Goal: Information Seeking & Learning: Find specific fact

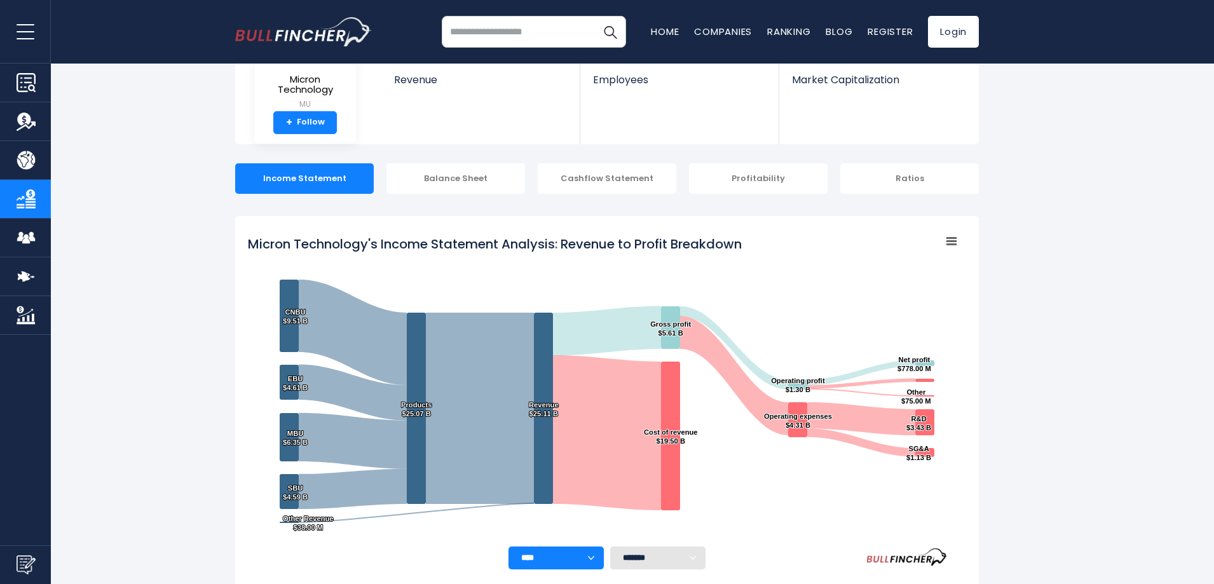
scroll to position [127, 0]
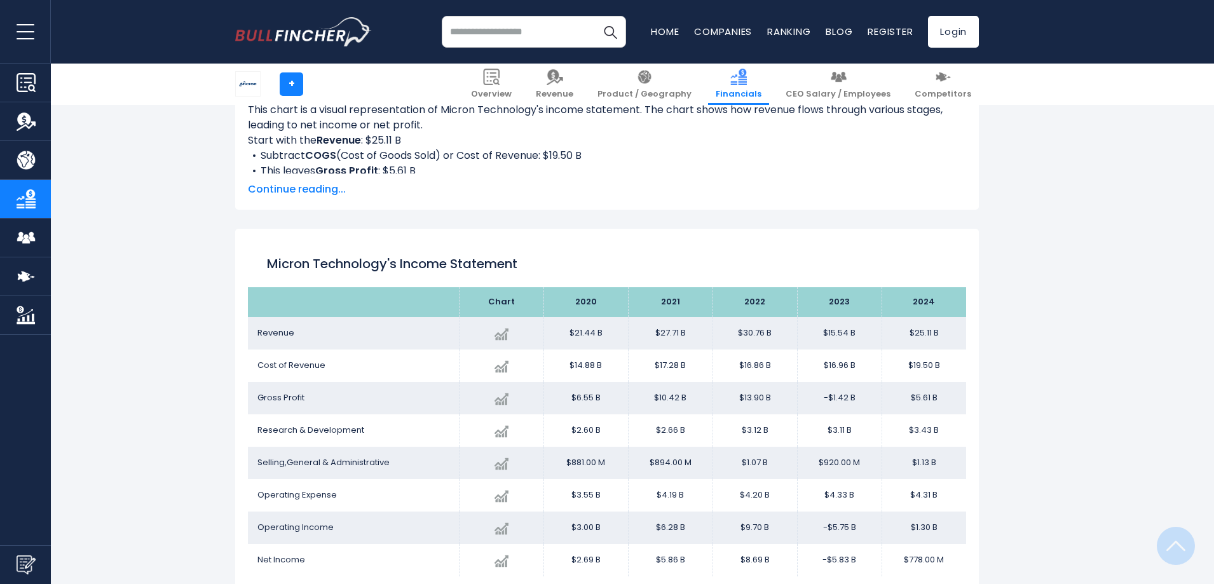
scroll to position [689, 0]
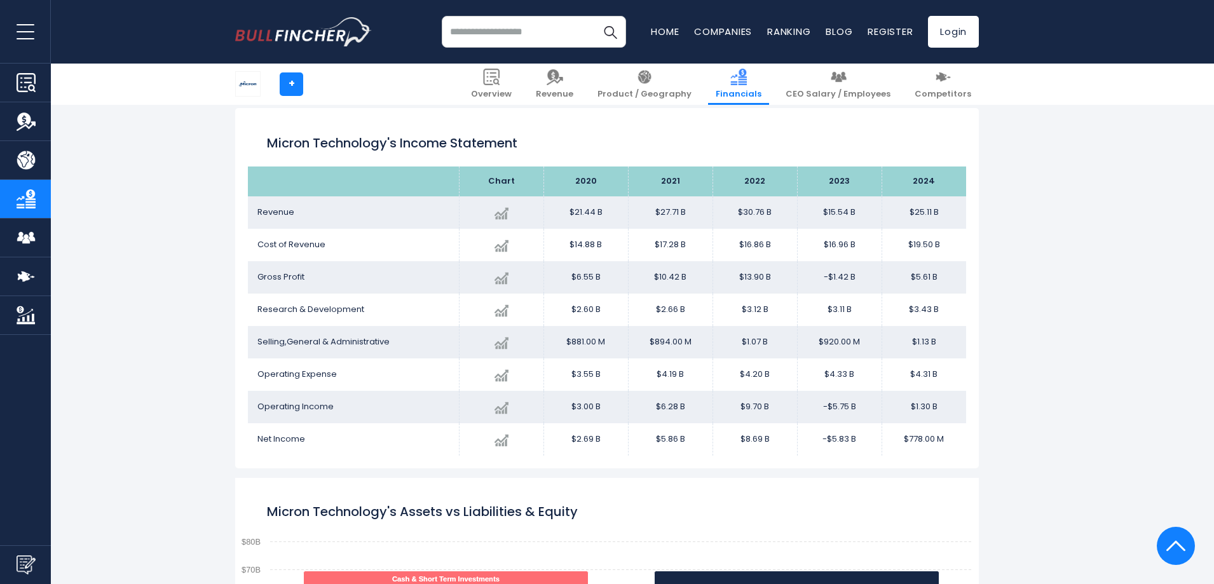
click at [575, 214] on td "$21.44 B" at bounding box center [586, 212] width 85 height 32
click at [595, 214] on td "$21.44 B" at bounding box center [586, 212] width 85 height 32
drag, startPoint x: 594, startPoint y: 214, endPoint x: 567, endPoint y: 214, distance: 26.7
click at [567, 214] on td "$21.44 B" at bounding box center [586, 212] width 85 height 32
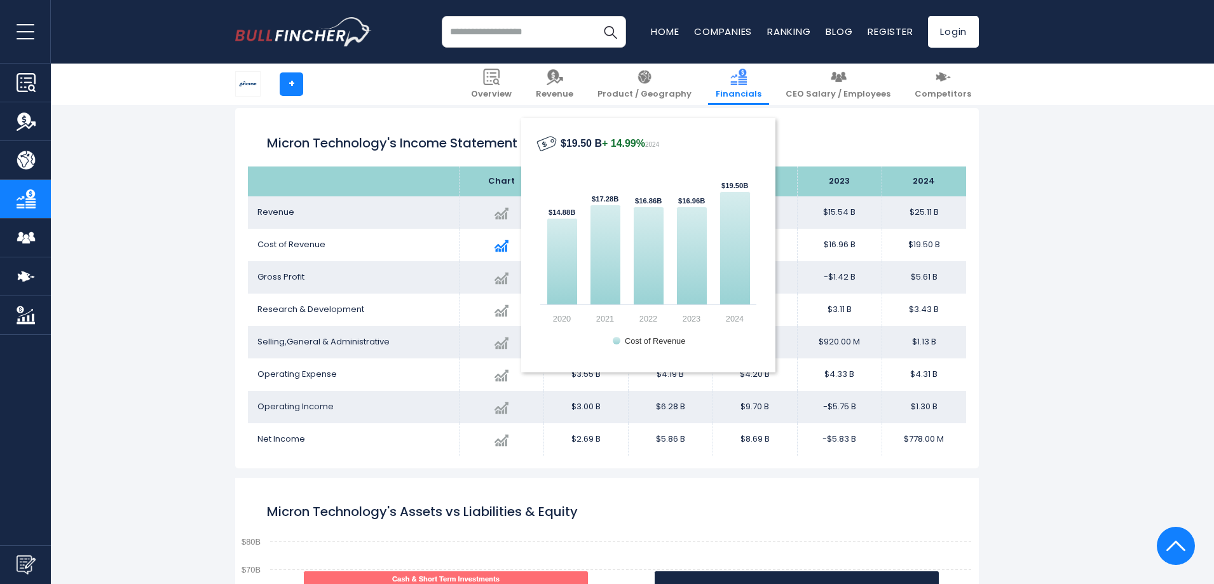
copy td "$21.44"
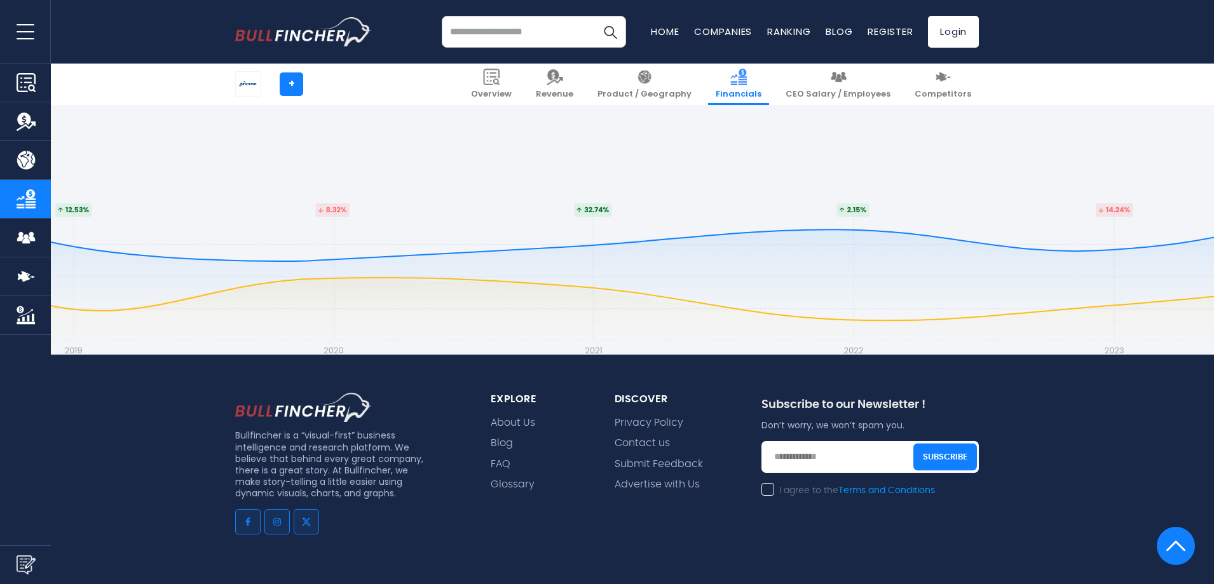
scroll to position [3745, 0]
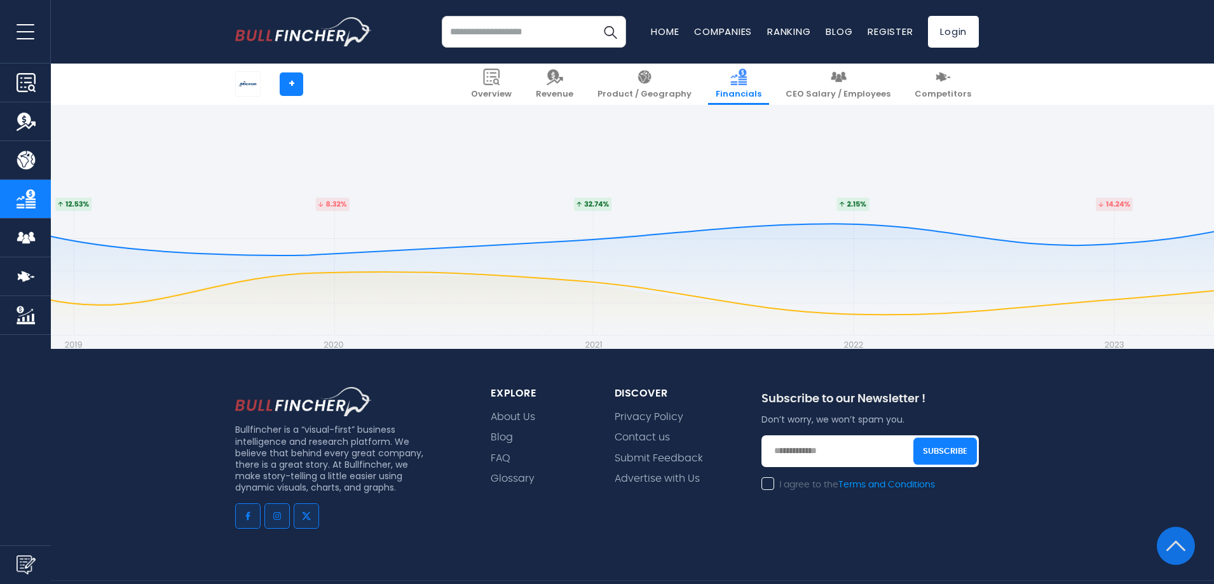
scroll to position [127, 0]
